Goal: Transaction & Acquisition: Purchase product/service

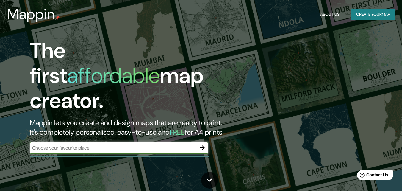
click at [366, 15] on button "Create your map" at bounding box center [372, 14] width 43 height 11
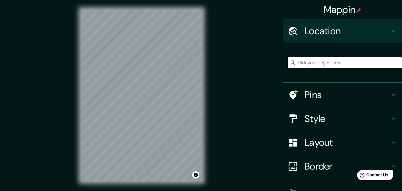
click at [323, 61] on input "Pick your city or area" at bounding box center [345, 62] width 114 height 11
type input "[GEOGRAPHIC_DATA], [GEOGRAPHIC_DATA][PERSON_NAME], [GEOGRAPHIC_DATA]"
click at [358, 144] on h4 "Layout" at bounding box center [347, 142] width 86 height 12
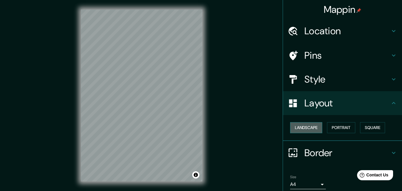
click at [297, 128] on button "Landscape" at bounding box center [306, 127] width 32 height 11
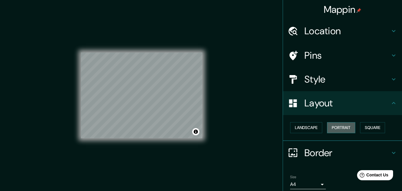
click at [340, 126] on button "Portrait" at bounding box center [341, 127] width 28 height 11
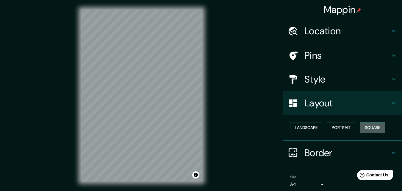
click at [373, 124] on button "Square" at bounding box center [372, 127] width 25 height 11
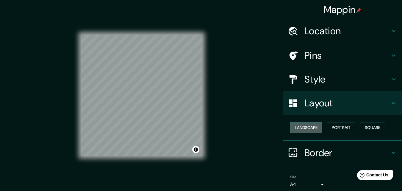
click at [309, 129] on button "Landscape" at bounding box center [306, 127] width 32 height 11
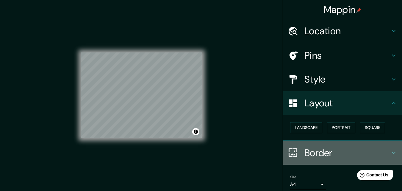
click at [317, 155] on h4 "Border" at bounding box center [347, 153] width 86 height 12
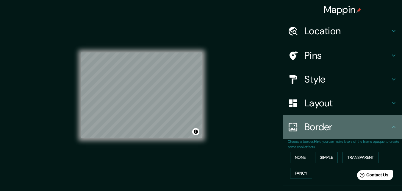
click at [376, 130] on h4 "Border" at bounding box center [347, 127] width 86 height 12
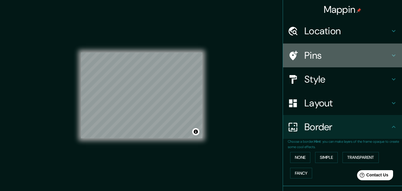
click at [349, 54] on h4 "Pins" at bounding box center [347, 55] width 86 height 12
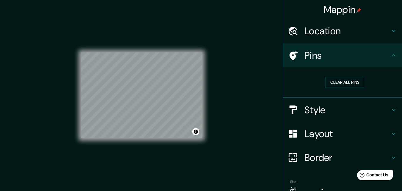
scroll to position [10, 0]
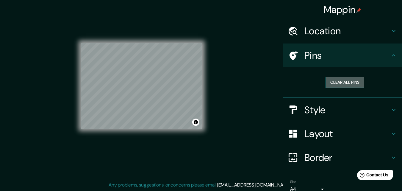
click at [346, 83] on button "Clear all pins" at bounding box center [345, 82] width 39 height 11
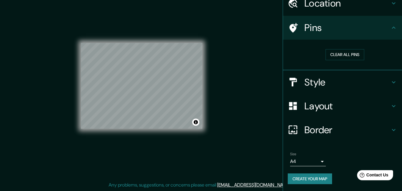
scroll to position [28, 0]
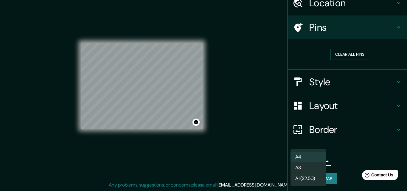
click at [290, 161] on body "Mappin Location [GEOGRAPHIC_DATA], [GEOGRAPHIC_DATA][PERSON_NAME], [GEOGRAPHIC_…" at bounding box center [203, 85] width 407 height 191
click at [307, 168] on li "A3" at bounding box center [308, 167] width 36 height 11
type input "a4"
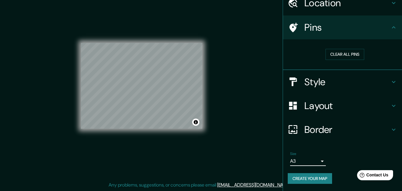
click at [349, 157] on div "Size A3 a4" at bounding box center [343, 158] width 110 height 19
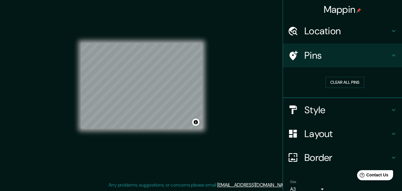
click at [329, 32] on h4 "Location" at bounding box center [347, 31] width 86 height 12
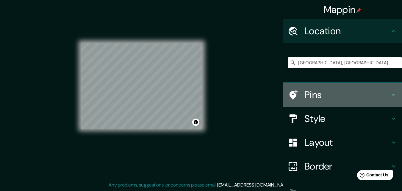
click at [304, 95] on h4 "Pins" at bounding box center [347, 95] width 86 height 12
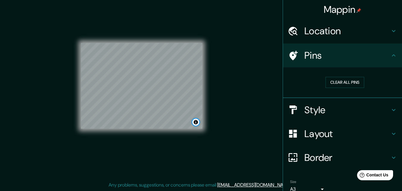
click at [196, 122] on button "Toggle attribution" at bounding box center [195, 121] width 7 height 7
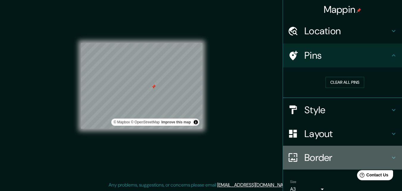
click at [333, 158] on h4 "Border" at bounding box center [347, 157] width 86 height 12
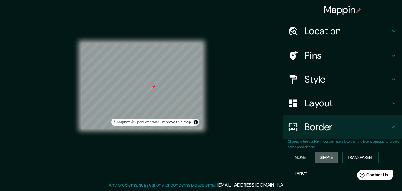
click at [325, 155] on button "Simple" at bounding box center [326, 157] width 23 height 11
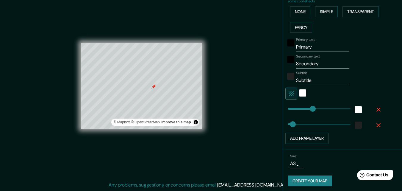
scroll to position [148, 0]
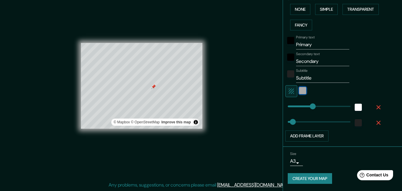
click at [300, 91] on div "white" at bounding box center [302, 90] width 7 height 7
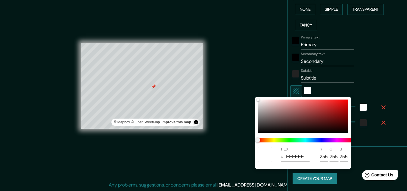
click at [370, 74] on div at bounding box center [203, 95] width 407 height 191
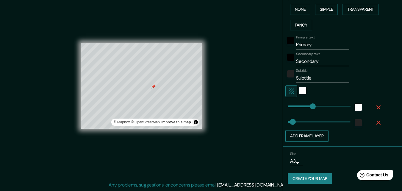
click at [302, 137] on button "Add frame layer" at bounding box center [306, 135] width 43 height 11
type input "163"
type input "33"
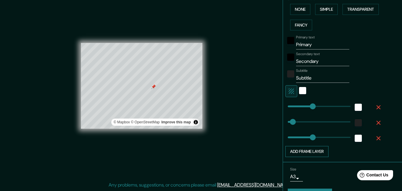
click at [302, 151] on button "Add frame layer" at bounding box center [306, 151] width 43 height 11
type input "163"
type input "33"
type input "163"
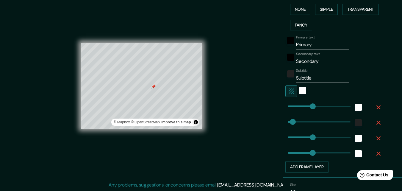
type input "163"
